Goal: Manage account settings

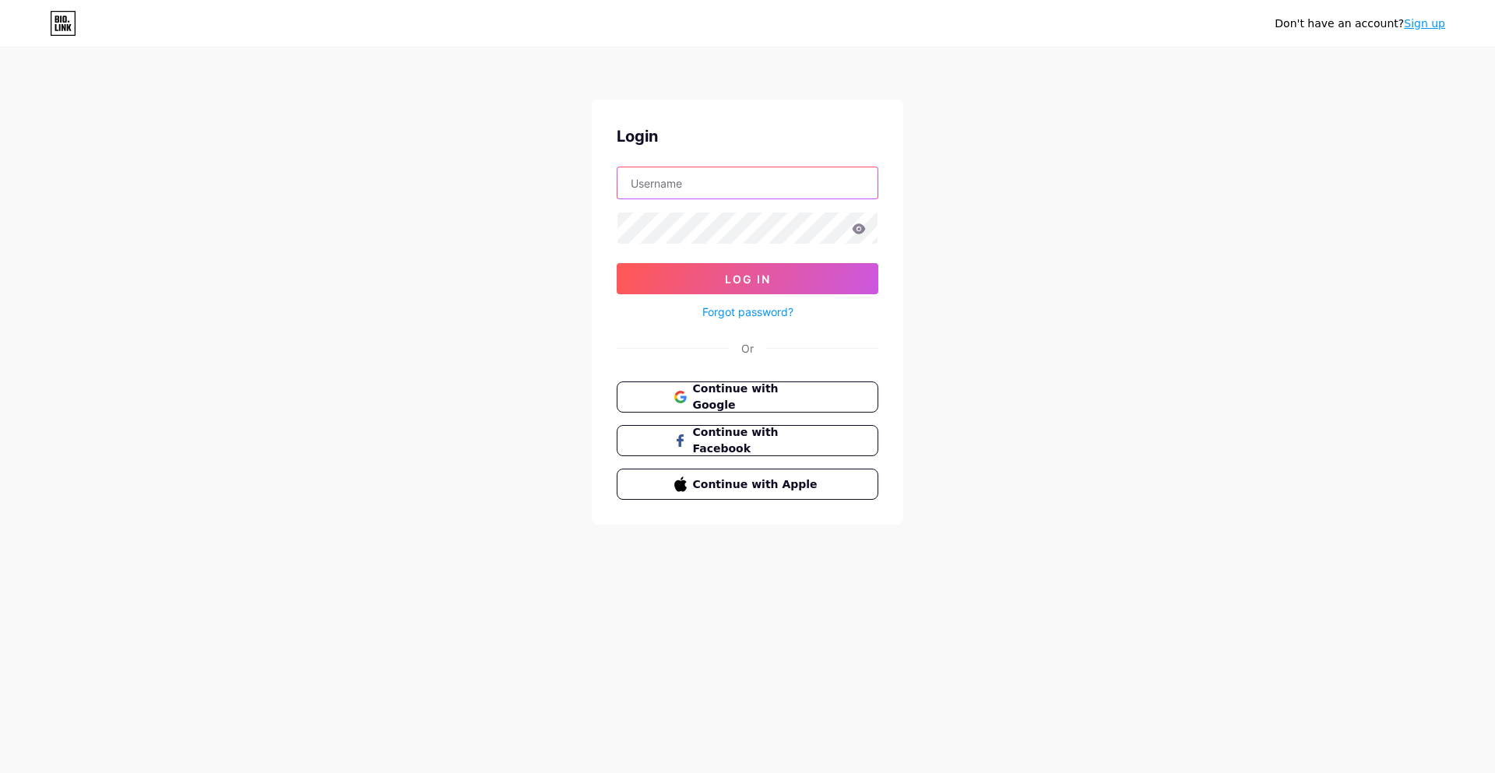
click at [688, 188] on input "text" at bounding box center [748, 182] width 260 height 31
click at [713, 272] on button "Log In" at bounding box center [748, 278] width 262 height 31
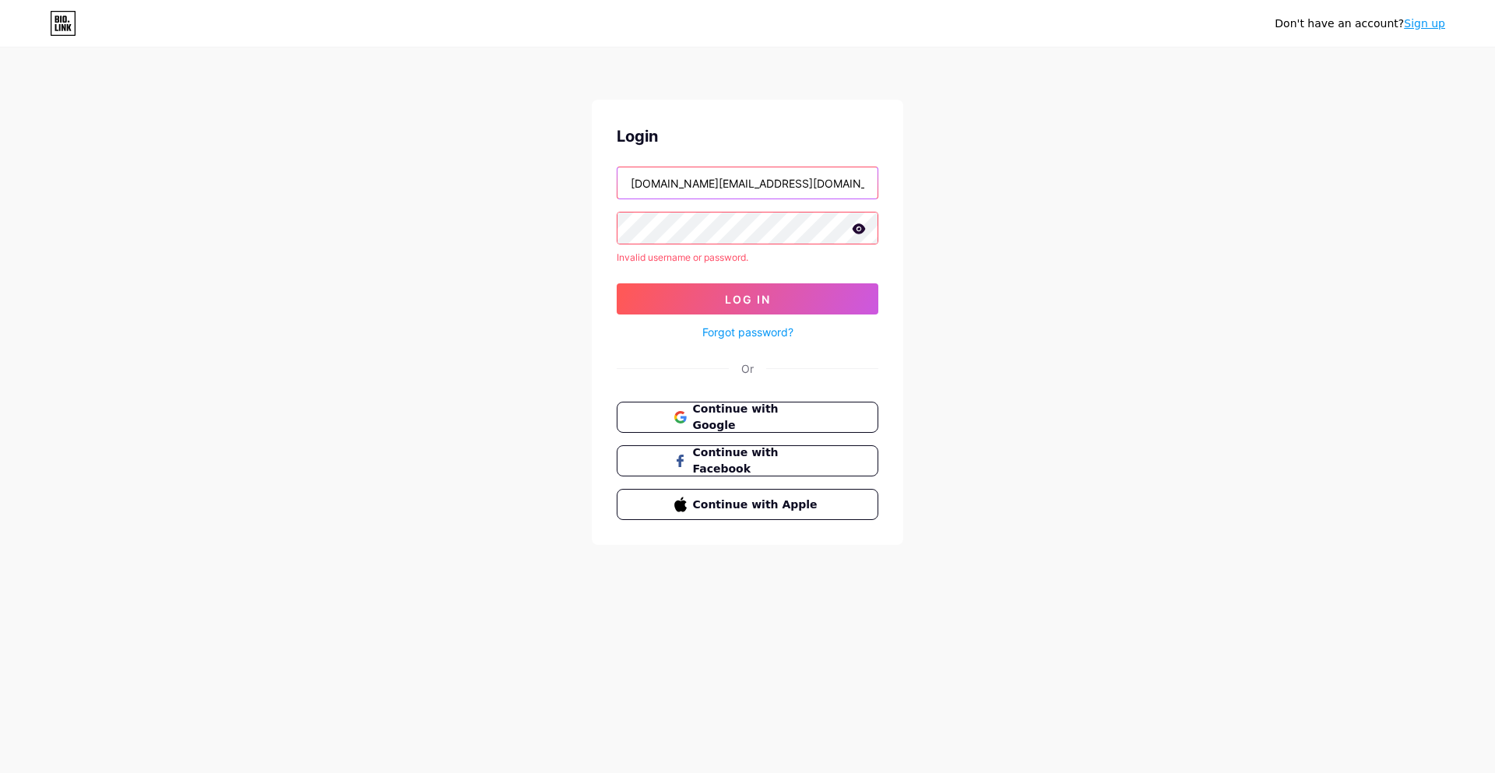
click at [699, 193] on input "[DOMAIN_NAME][EMAIL_ADDRESS][DOMAIN_NAME]" at bounding box center [748, 182] width 260 height 31
drag, startPoint x: 671, startPoint y: 185, endPoint x: 896, endPoint y: 188, distance: 225.9
click at [896, 188] on div "[PERSON_NAME] [DOMAIN_NAME][EMAIL_ADDRESS][DOMAIN_NAME] Invalid username or pas…" at bounding box center [748, 323] width 312 height 446
type input "liamara"
click at [484, 274] on div "Don't have an account? Sign up Login liamara Invalid username or password. Log …" at bounding box center [747, 297] width 1495 height 595
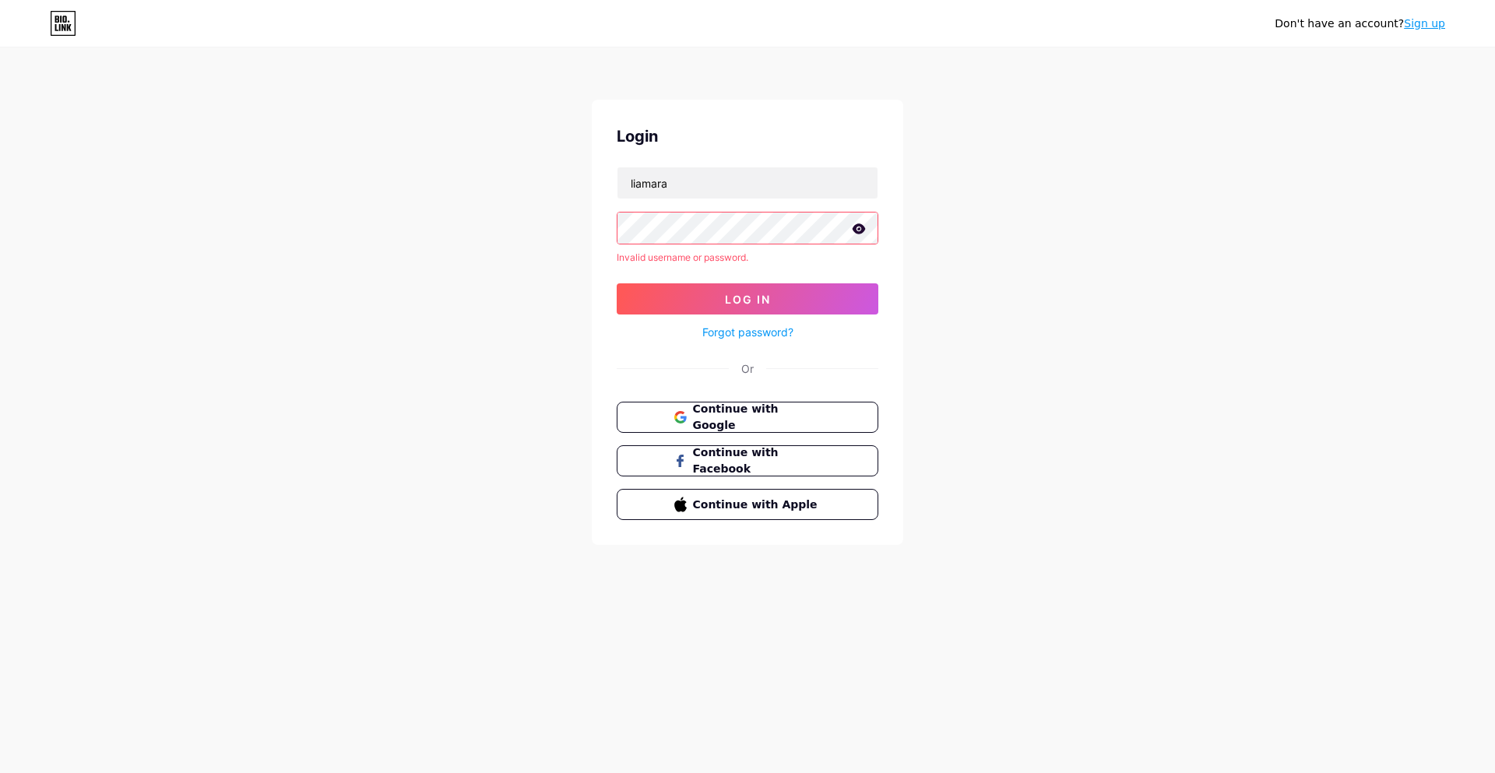
click at [863, 228] on icon at bounding box center [859, 229] width 13 height 10
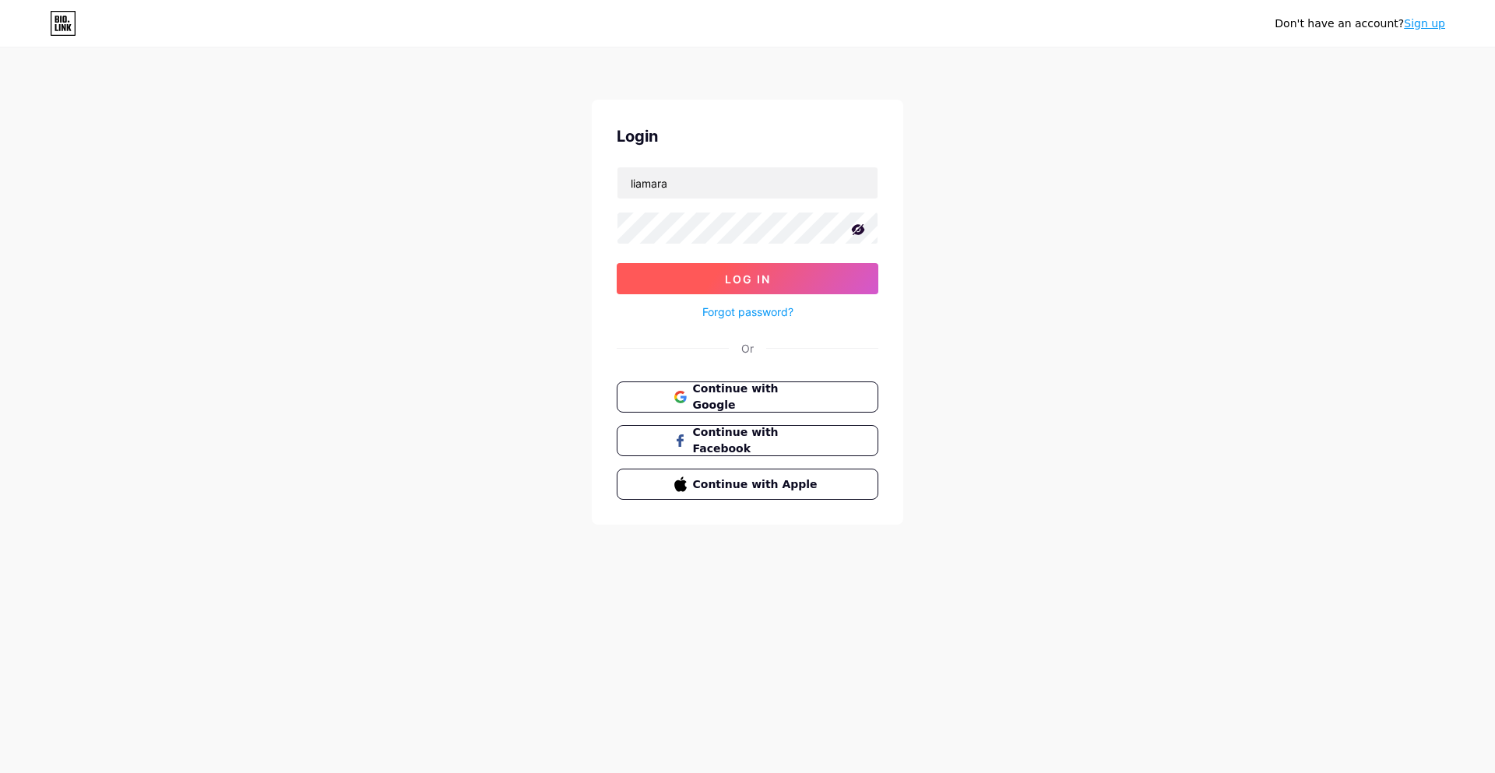
click at [698, 278] on button "Log In" at bounding box center [748, 278] width 262 height 31
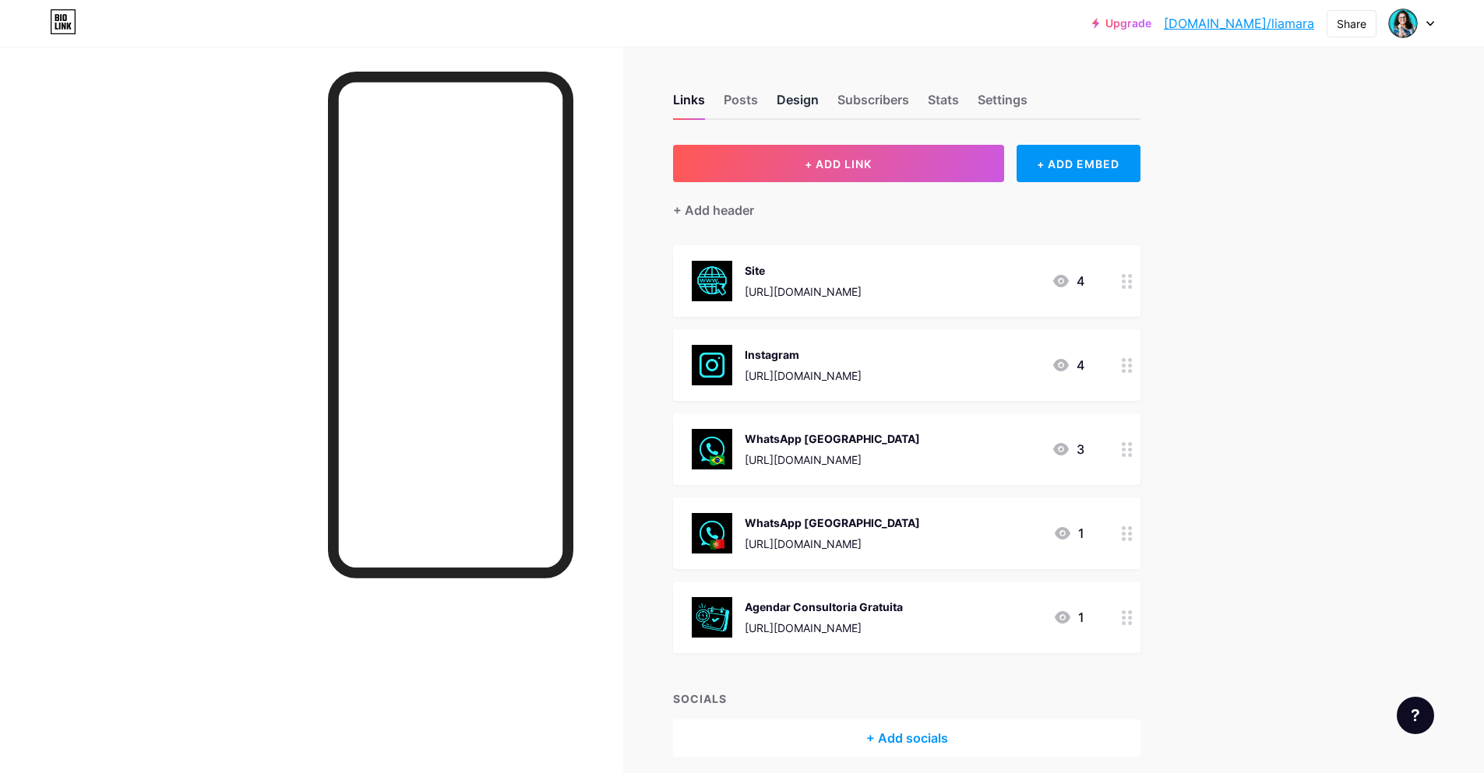
click at [791, 100] on div "Design" at bounding box center [798, 104] width 42 height 28
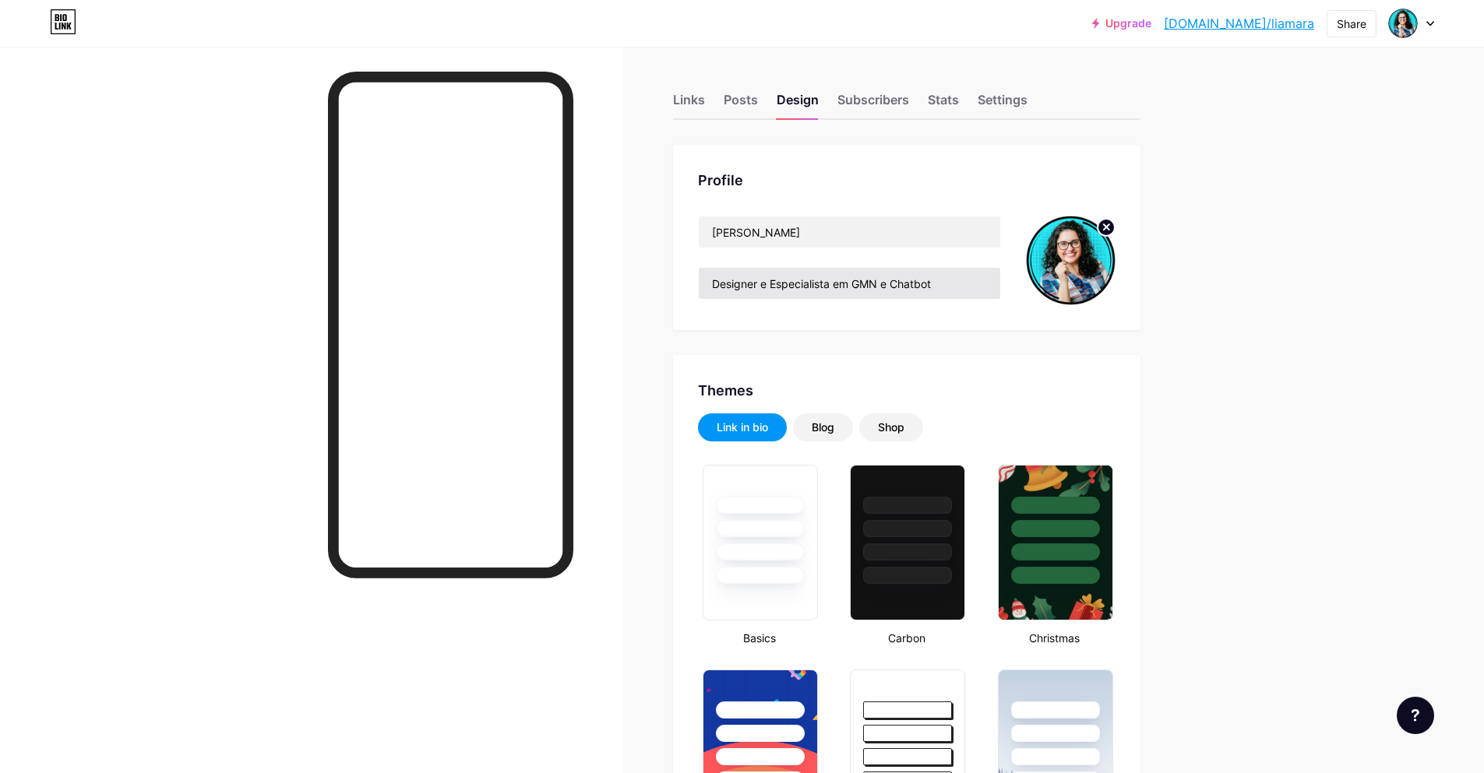
type input "#2aedf8"
type input "#ffffff"
click at [871, 287] on input "Designer e Especialista em GMN e Chatbot" at bounding box center [849, 283] width 301 height 31
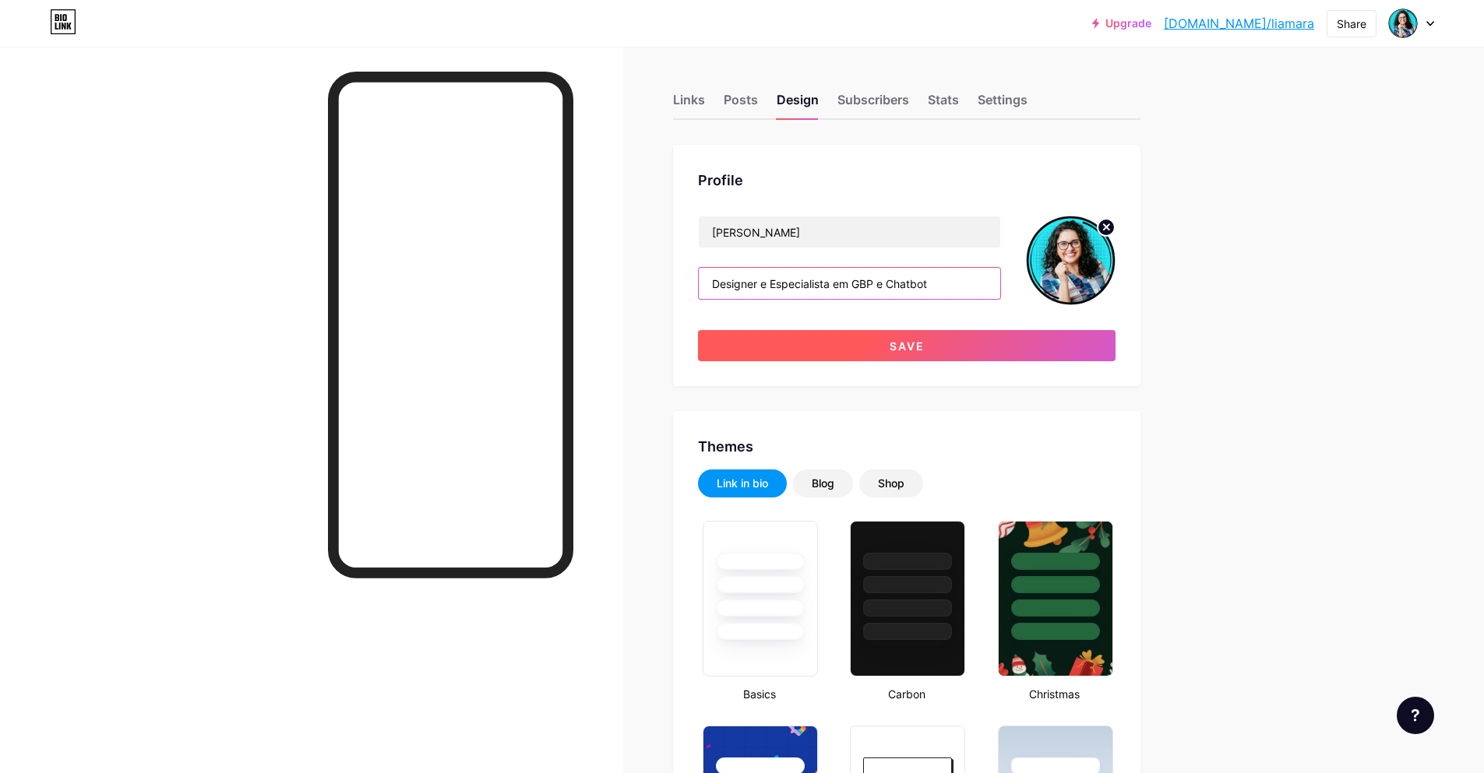
type input "Designer e Especialista em GBP e Chatbot"
click at [903, 346] on span "Save" at bounding box center [906, 346] width 35 height 13
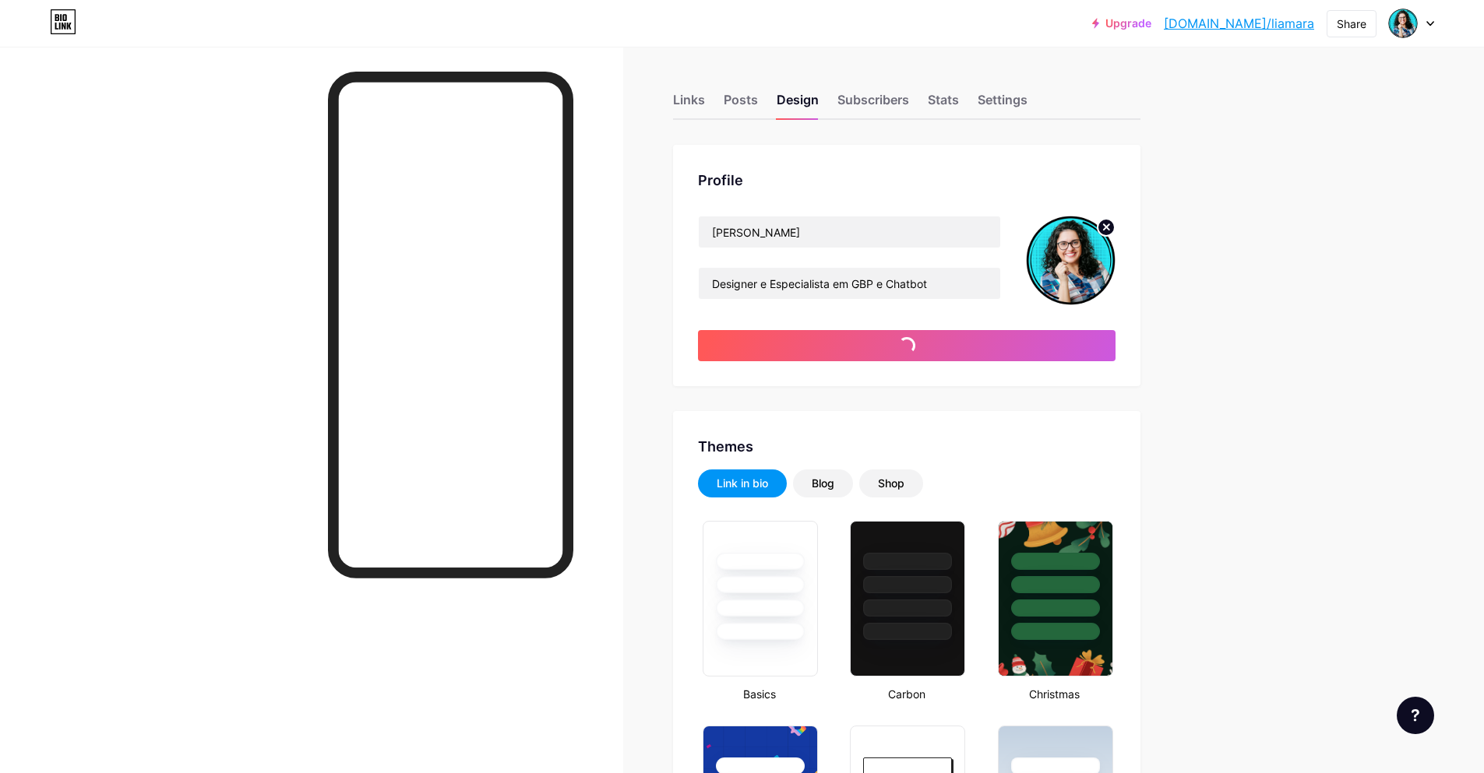
type input "#ffffff"
